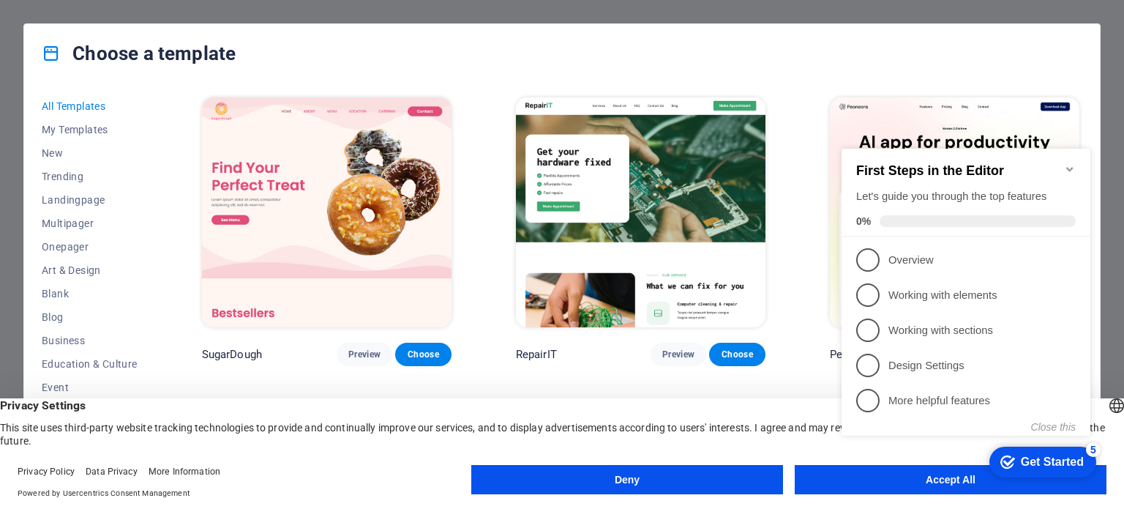
click at [624, 479] on button "Deny" at bounding box center [627, 479] width 312 height 29
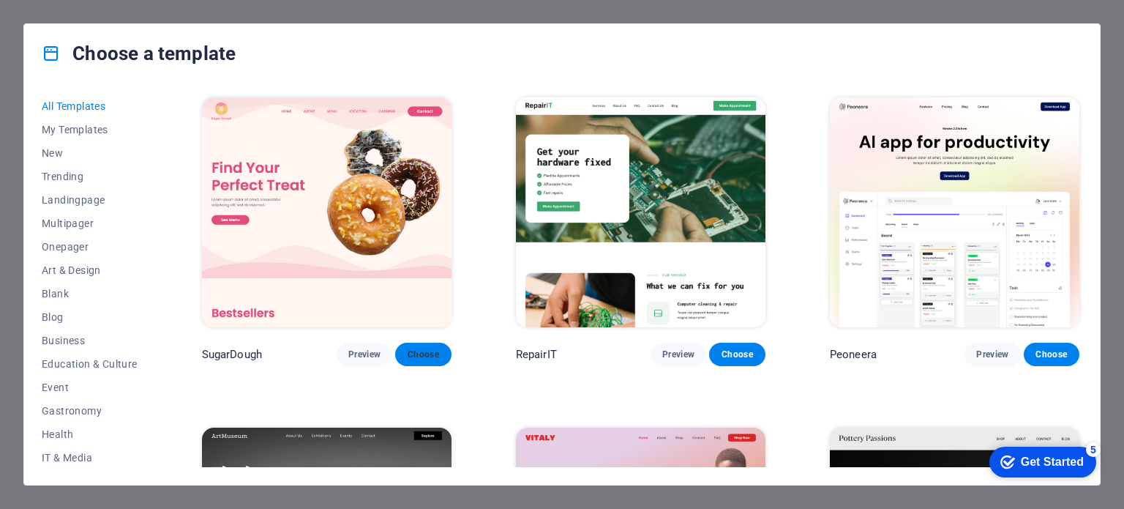
click at [413, 357] on span "Choose" at bounding box center [423, 354] width 32 height 12
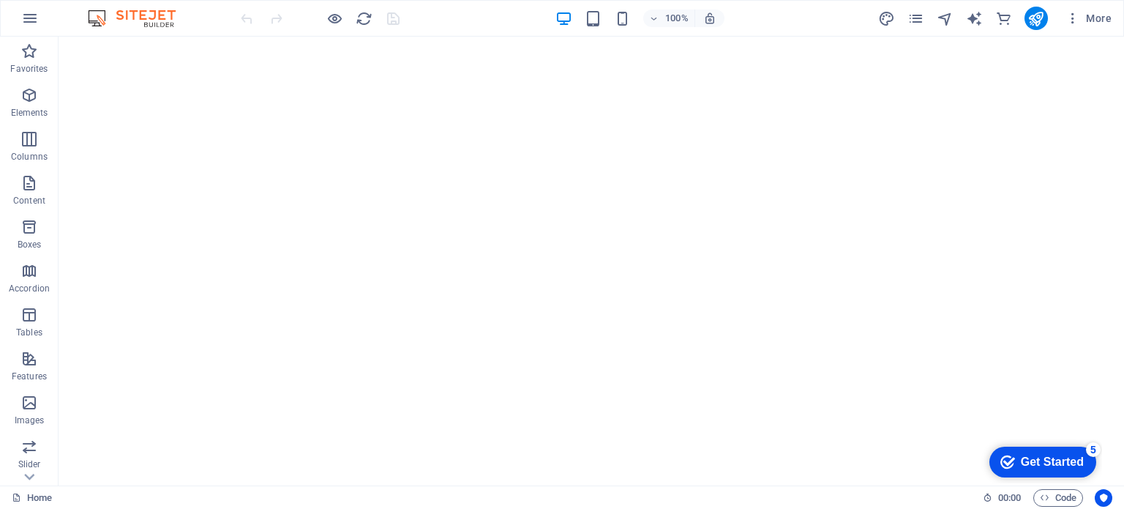
click at [1015, 463] on div "checkmark Get Started 5" at bounding box center [1041, 461] width 83 height 15
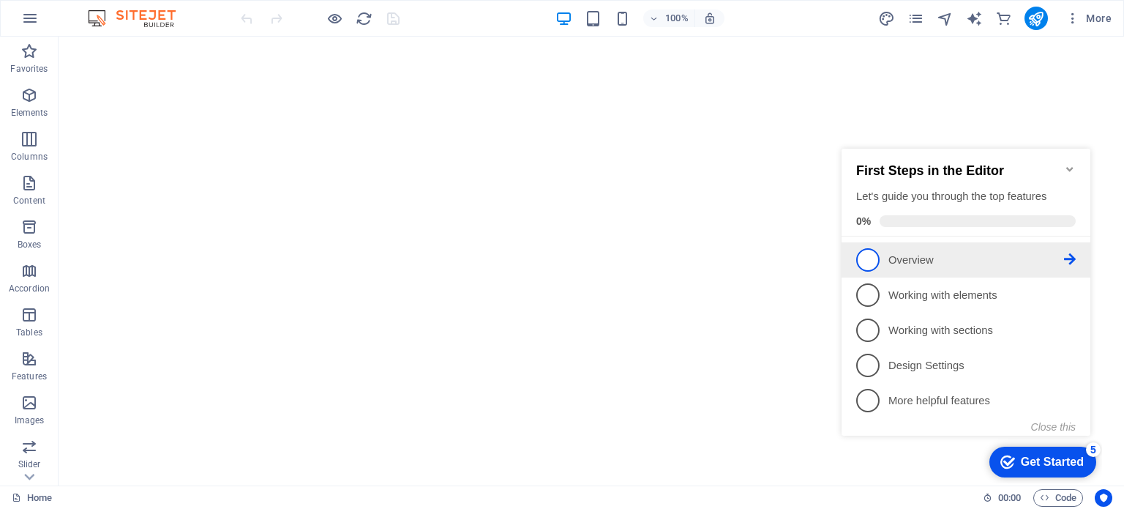
click at [873, 263] on span "1" at bounding box center [867, 259] width 23 height 23
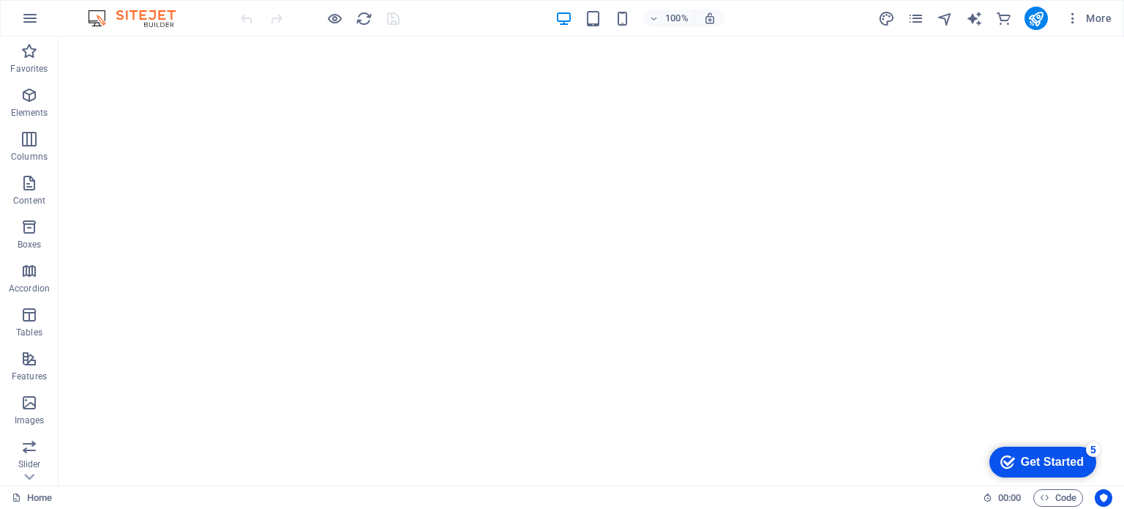
click at [1032, 457] on div "Get Started" at bounding box center [1052, 461] width 63 height 13
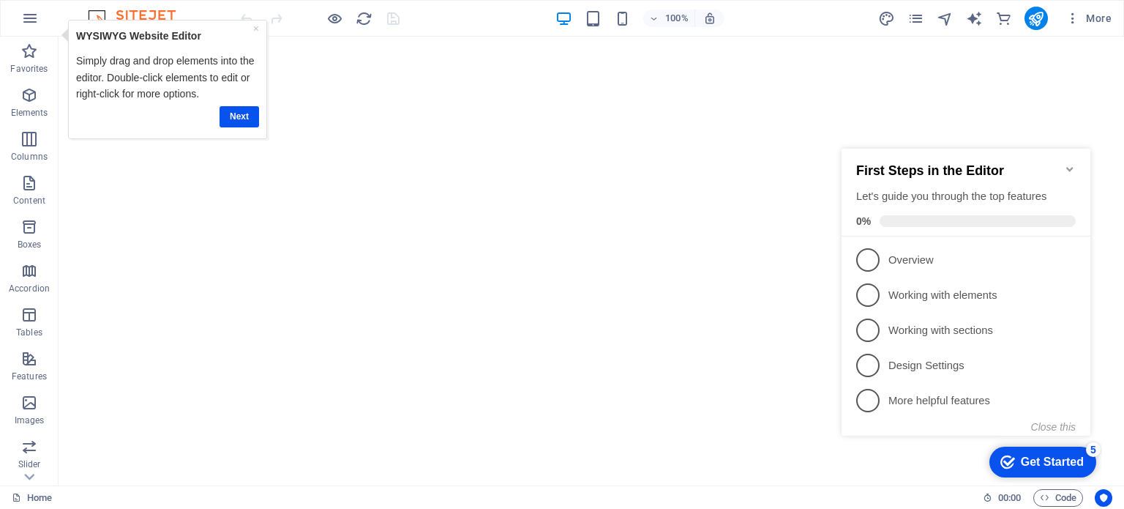
click at [1040, 460] on div "Get Started" at bounding box center [1052, 461] width 63 height 13
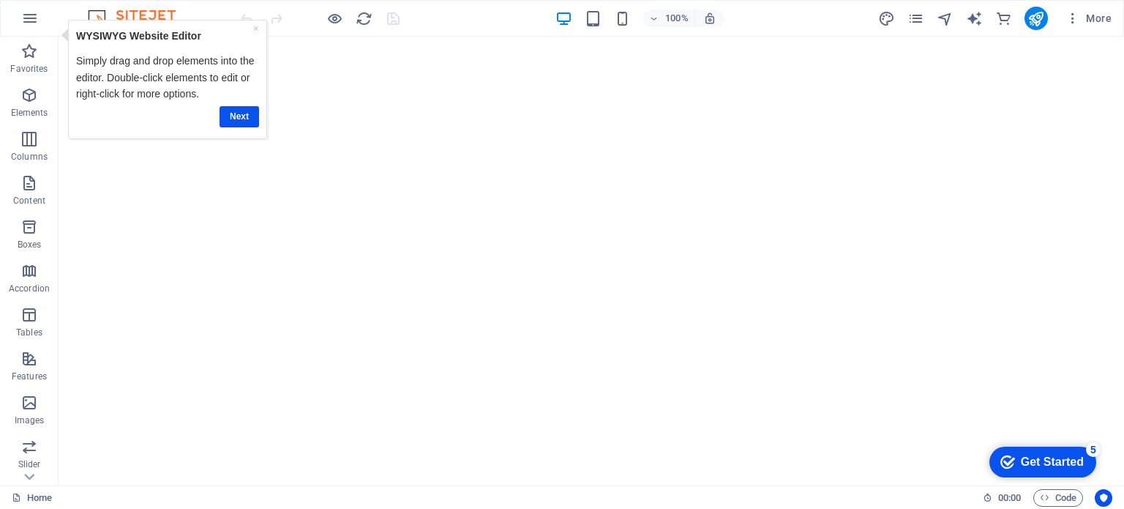
click at [1084, 468] on div "Get Started" at bounding box center [1052, 461] width 63 height 13
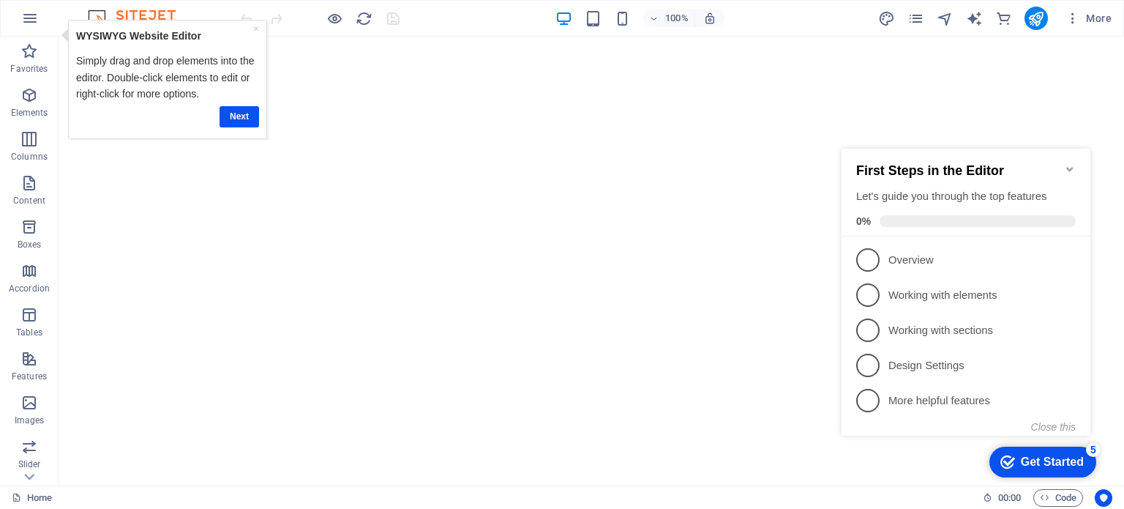
click at [1069, 163] on icon "Minimize checklist" at bounding box center [1070, 169] width 12 height 12
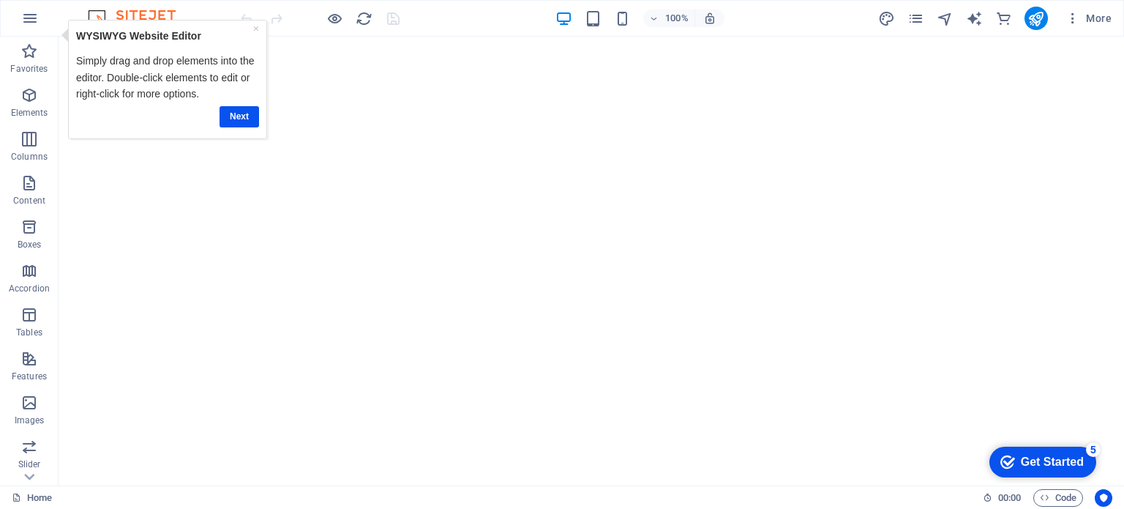
click at [1084, 468] on div "Get Started" at bounding box center [1052, 461] width 63 height 13
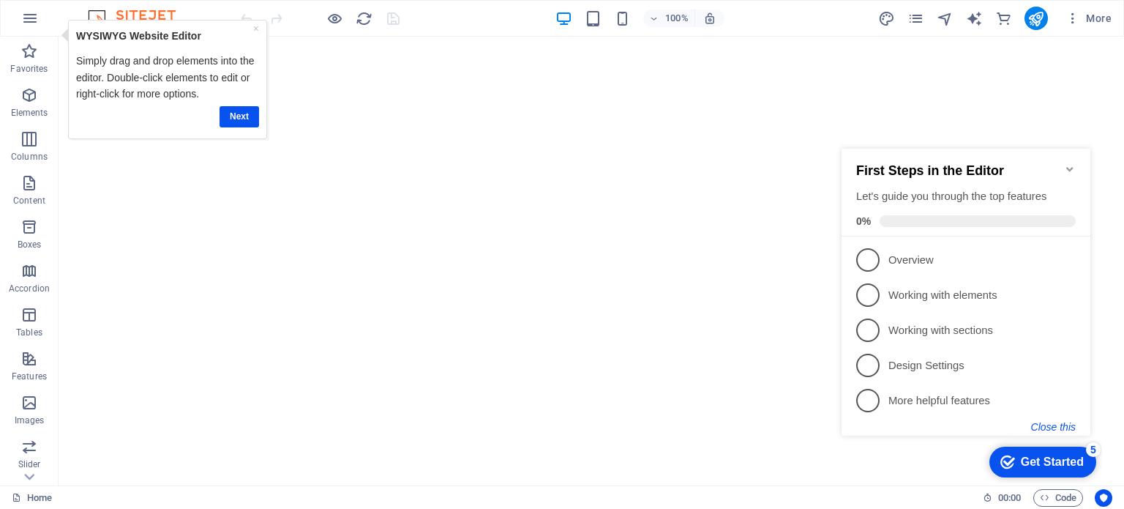
click at [1048, 424] on button "Close this" at bounding box center [1053, 427] width 45 height 12
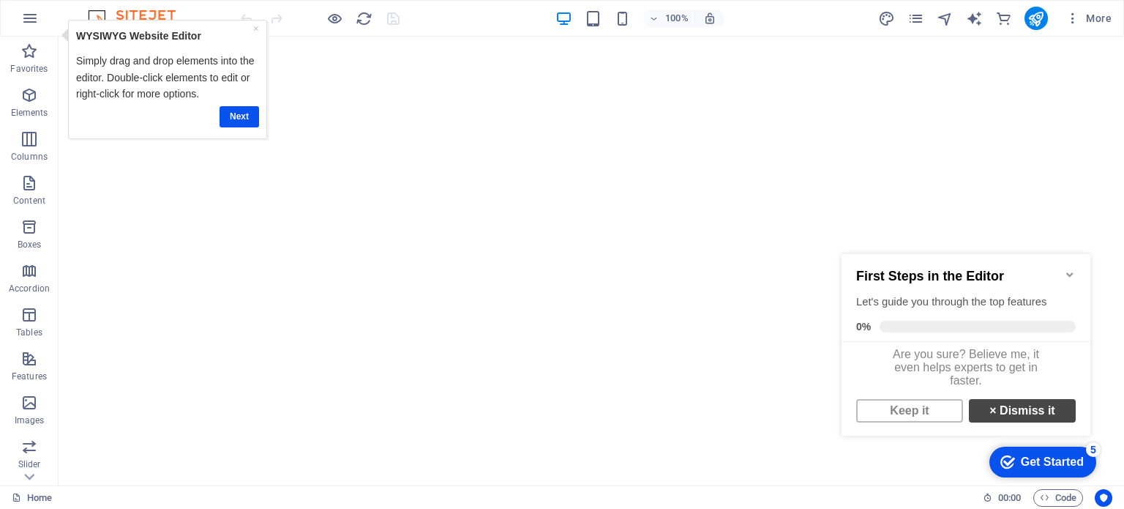
click at [989, 415] on link "× Dismiss it" at bounding box center [1022, 410] width 107 height 23
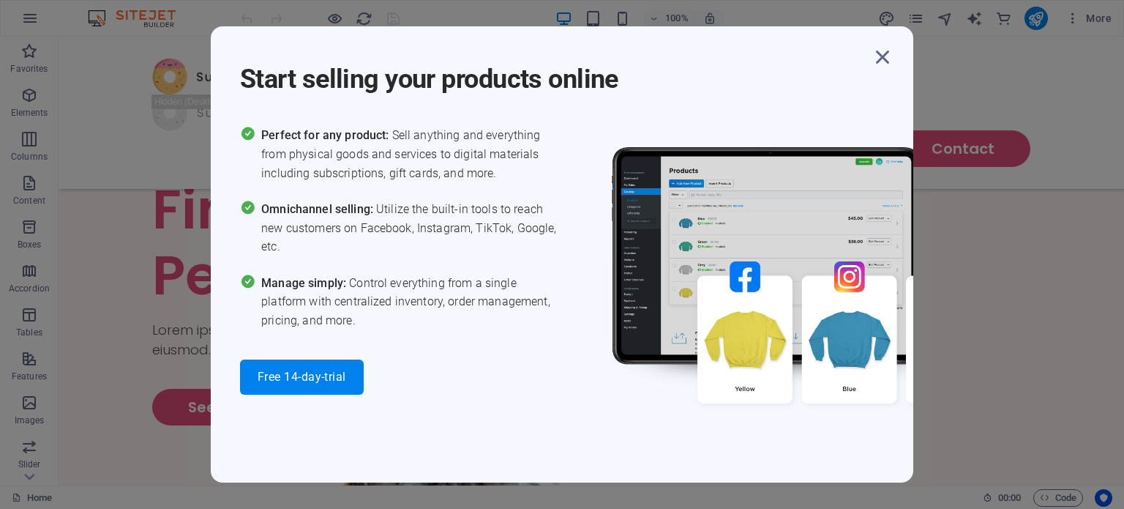
scroll to position [291, 0]
